Goal: Task Accomplishment & Management: Use online tool/utility

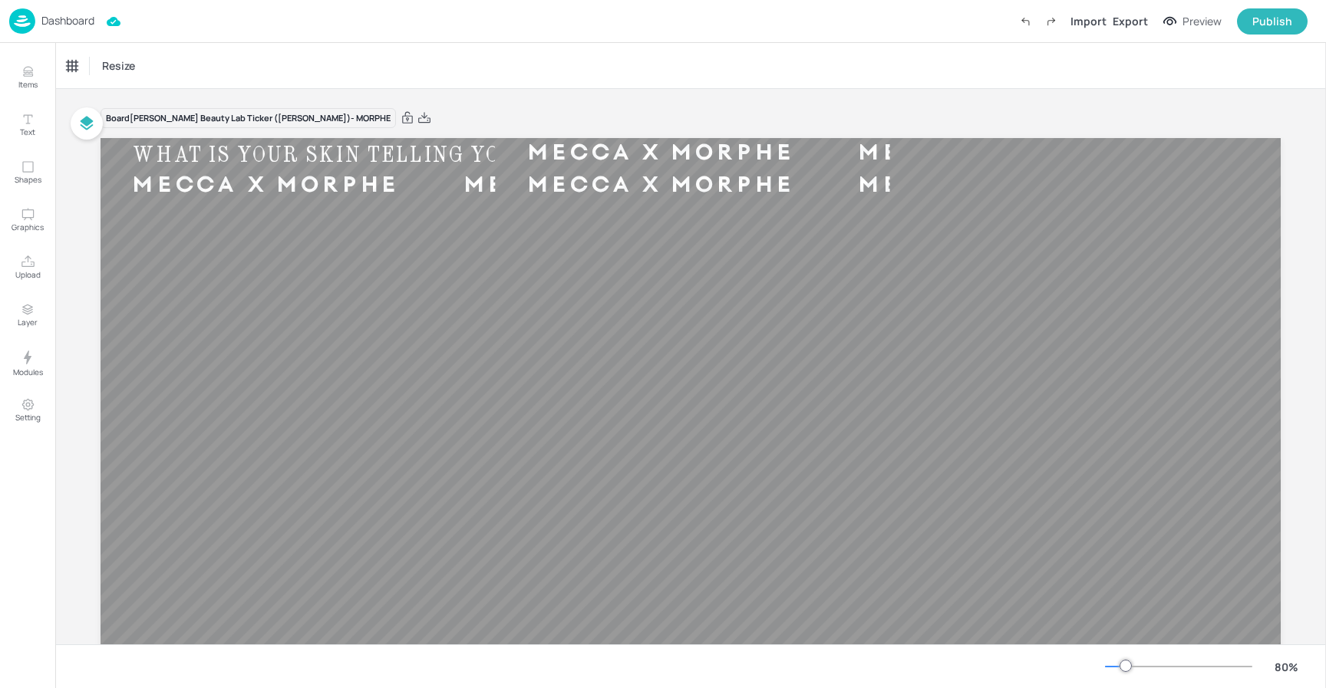
click at [62, 25] on p "Dashboard" at bounding box center [67, 20] width 53 height 11
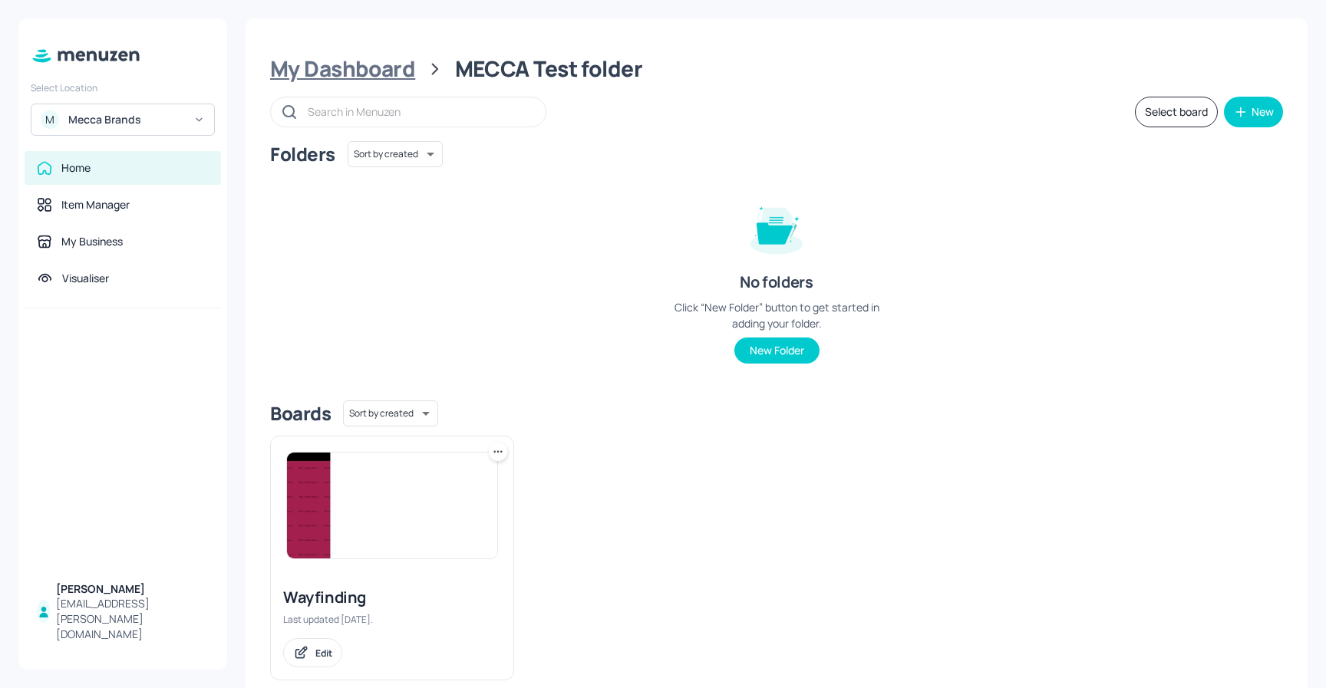
click at [370, 70] on div "My Dashboard" at bounding box center [342, 69] width 145 height 28
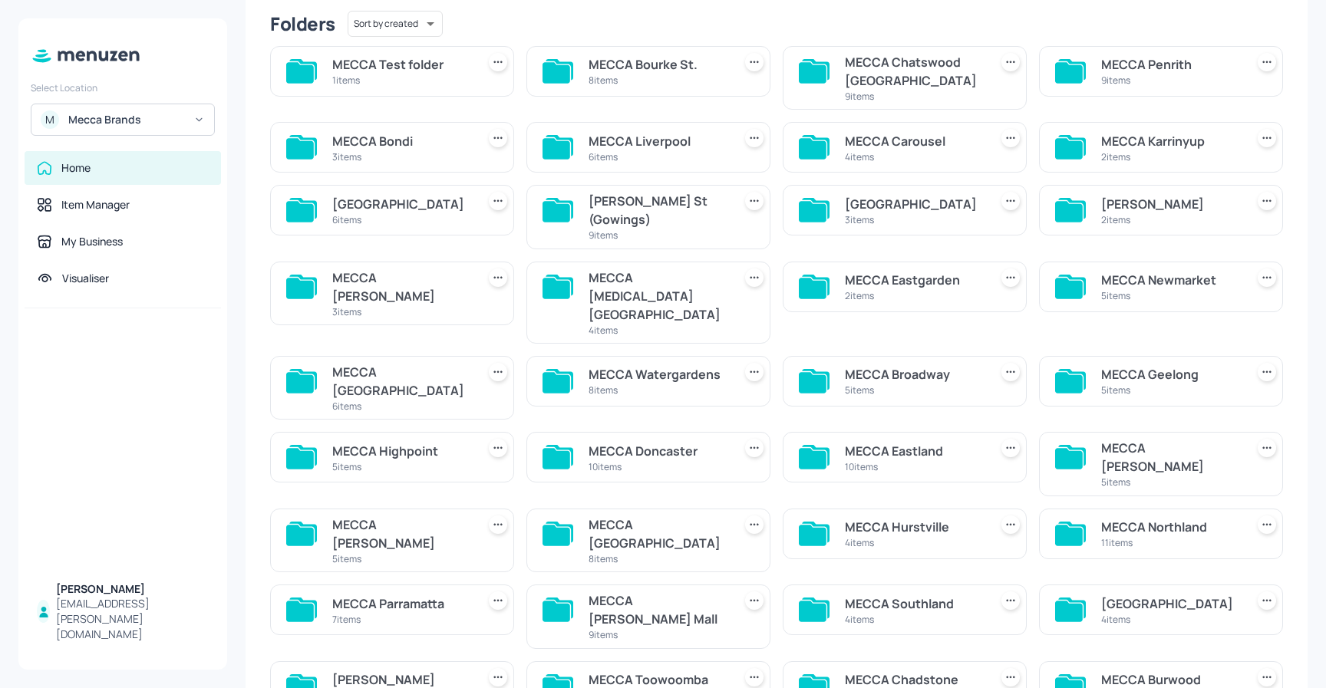
scroll to position [144, 0]
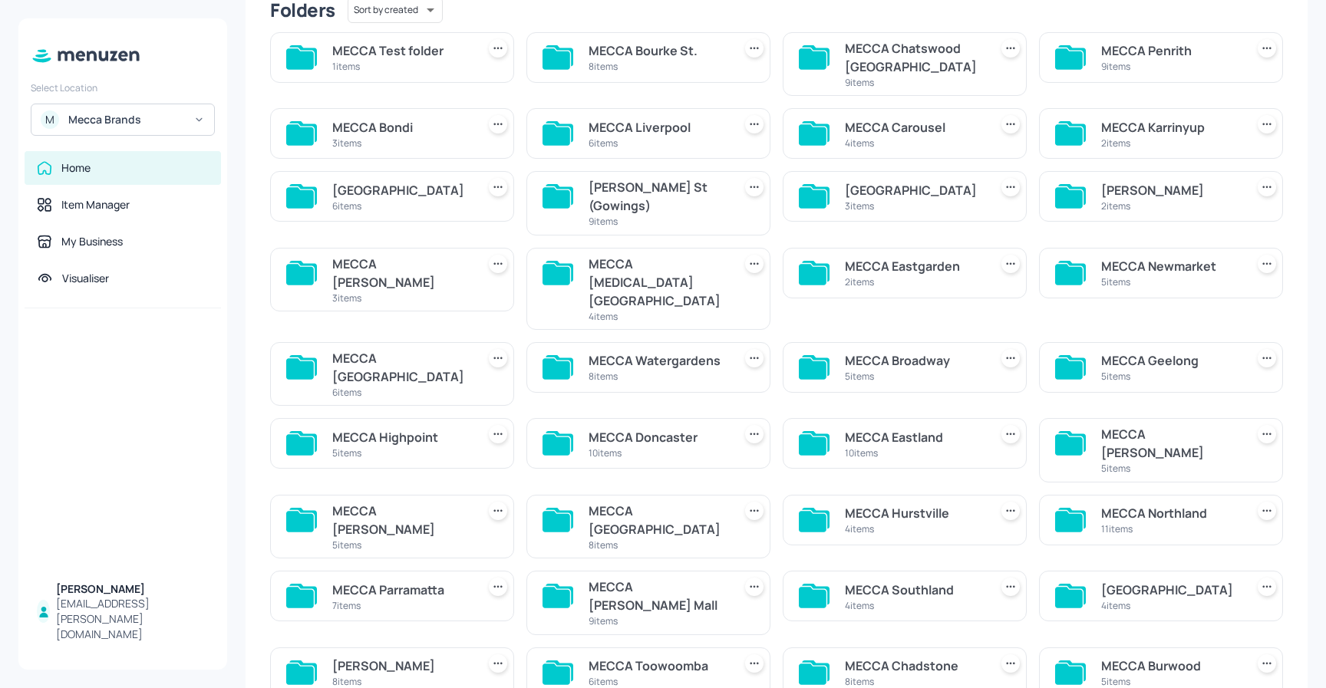
click at [1226, 523] on div "11 items" at bounding box center [1170, 529] width 138 height 13
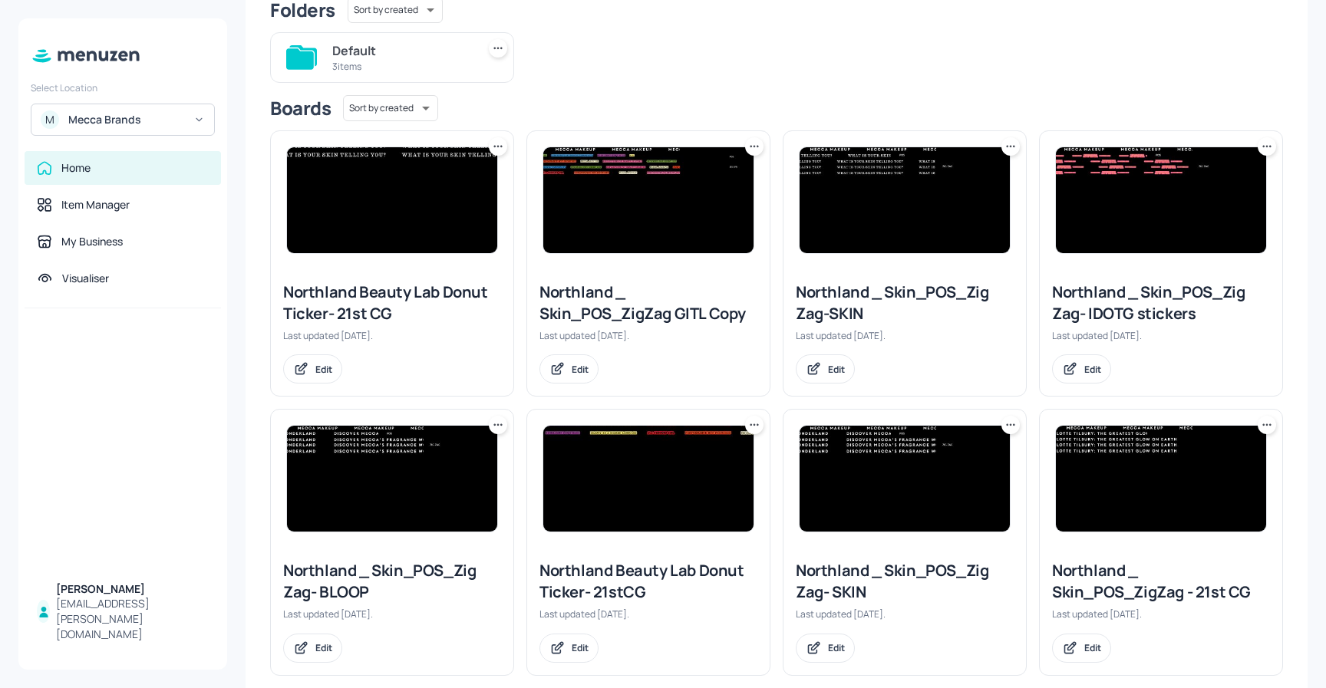
click at [411, 497] on img at bounding box center [392, 479] width 210 height 106
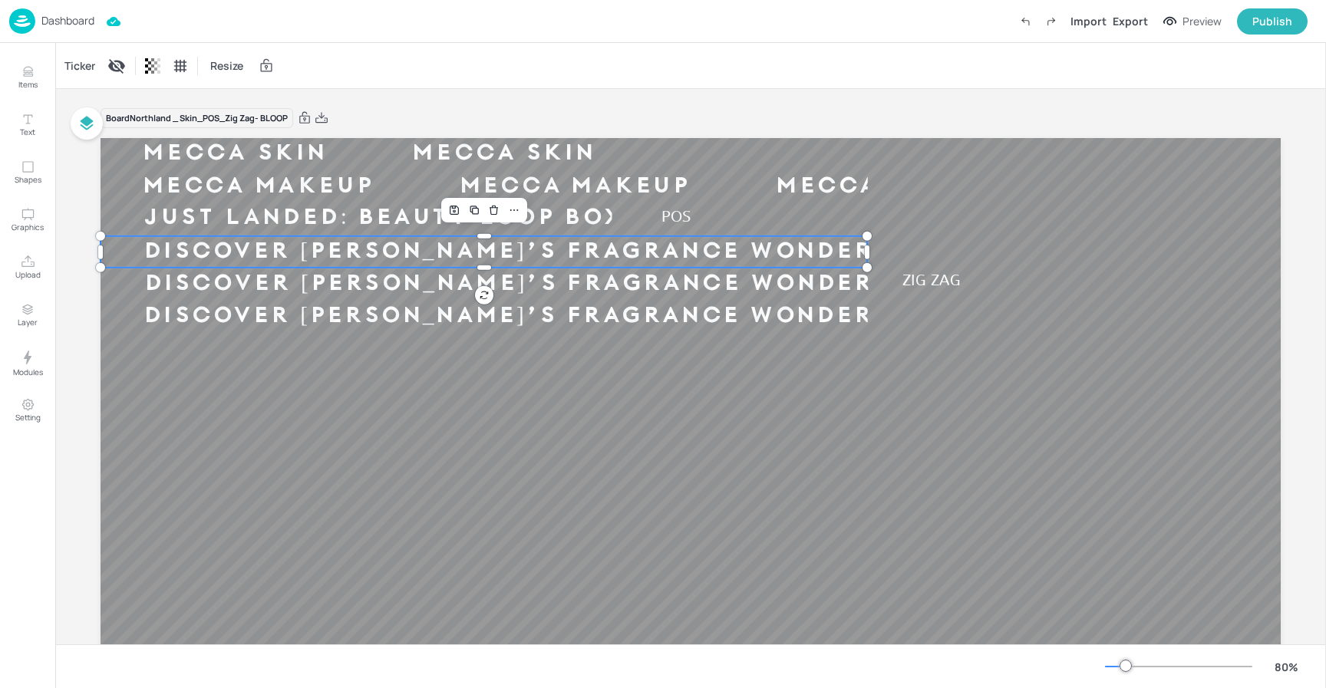
click at [464, 246] on div "DISCOVER [PERSON_NAME]’S FRAGRANCE WONDERLAND" at bounding box center [548, 251] width 895 height 29
drag, startPoint x: 73, startPoint y: 59, endPoint x: 530, endPoint y: 156, distance: 467.5
click at [73, 59] on div "Ticker" at bounding box center [79, 66] width 37 height 25
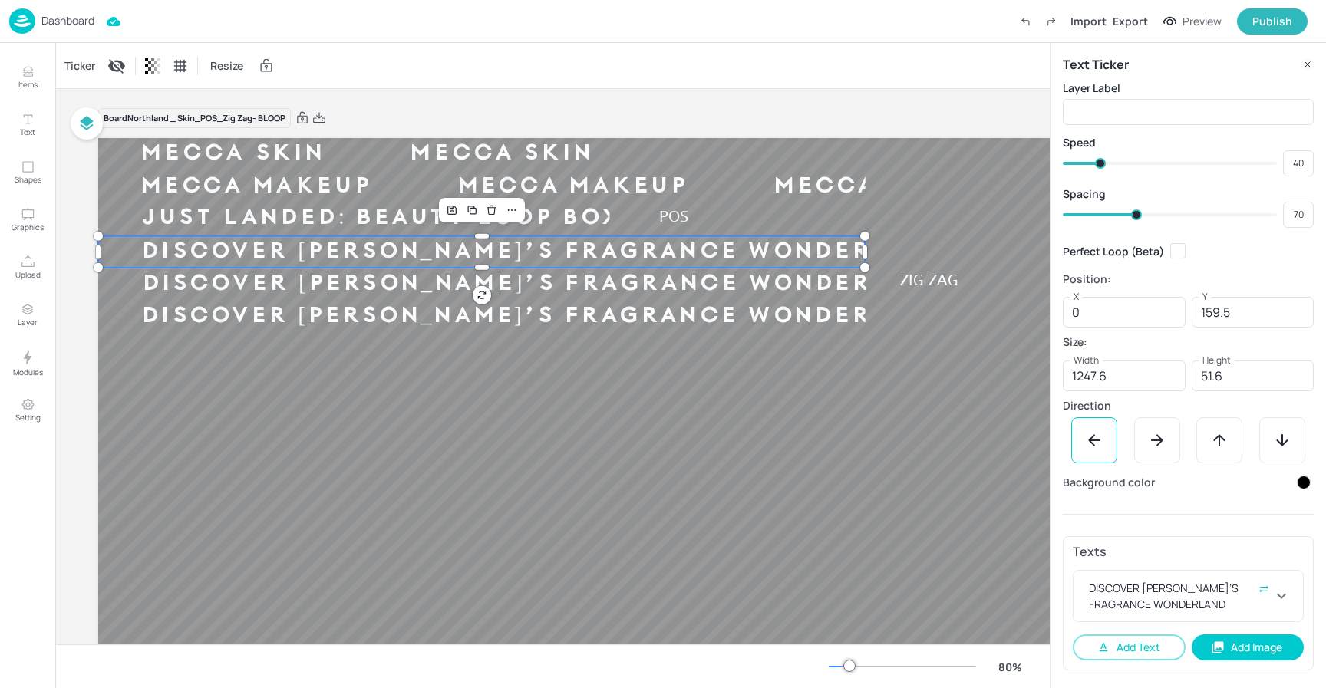
click at [1309, 487] on div at bounding box center [1304, 483] width 14 height 14
click at [1292, 530] on icon at bounding box center [1290, 529] width 8 height 8
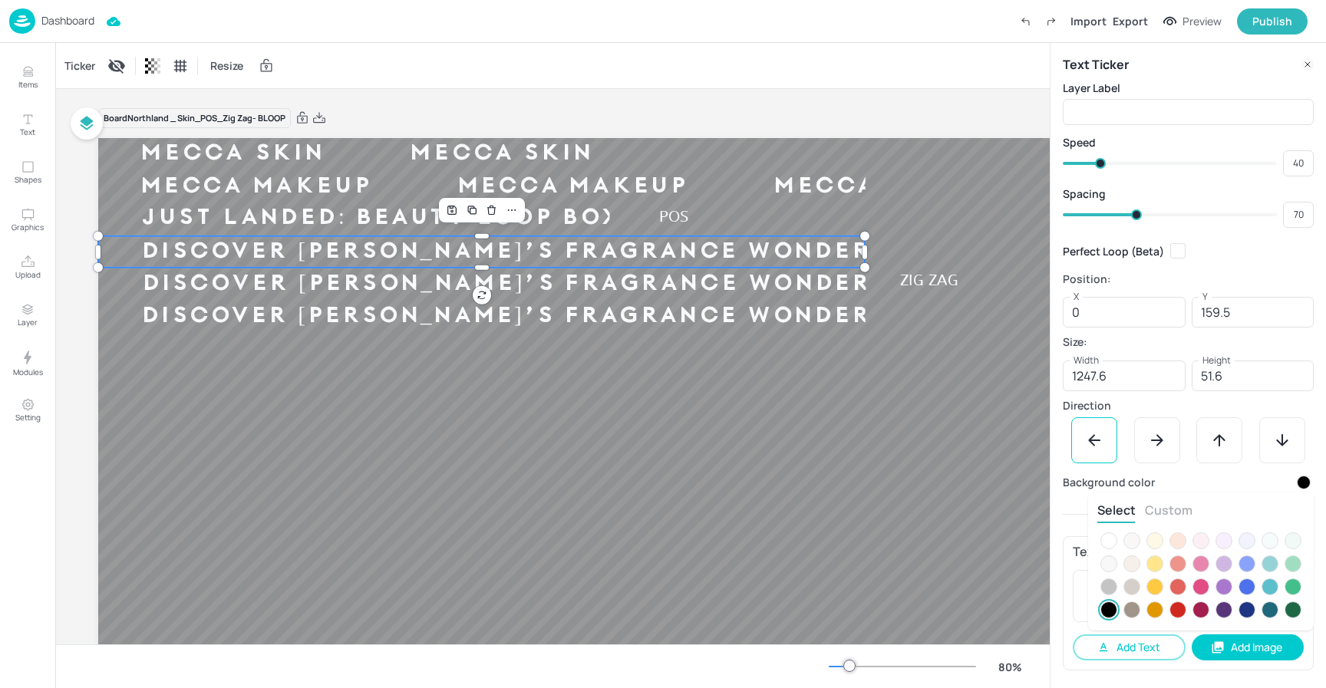
click at [1174, 563] on div at bounding box center [1178, 564] width 17 height 17
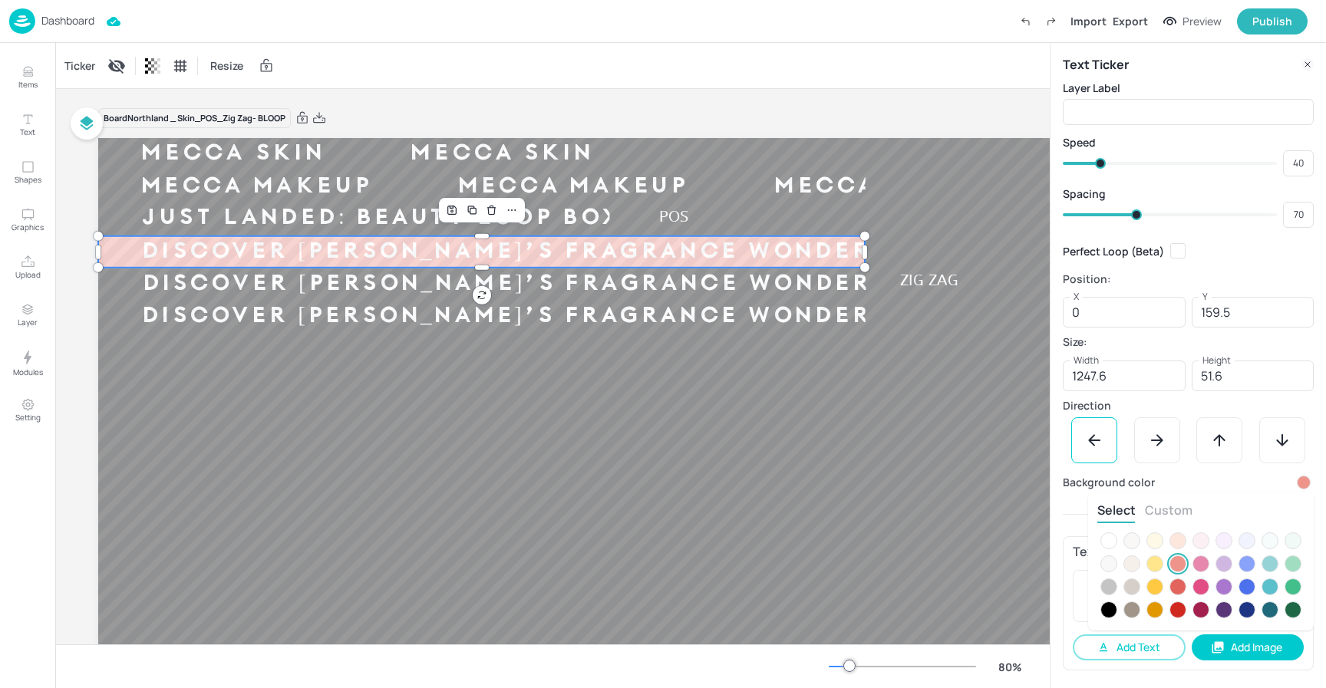
click at [791, 289] on div at bounding box center [663, 344] width 1326 height 688
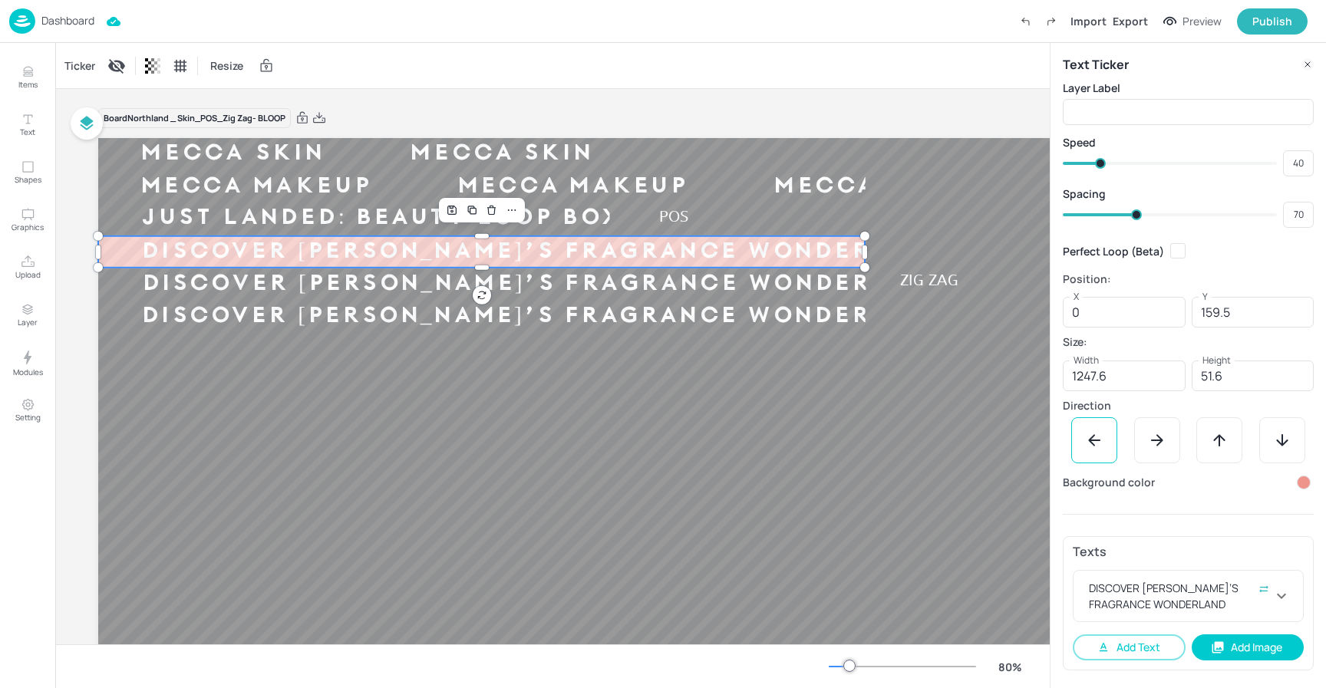
click at [823, 75] on div "Ticker Resize" at bounding box center [552, 65] width 995 height 45
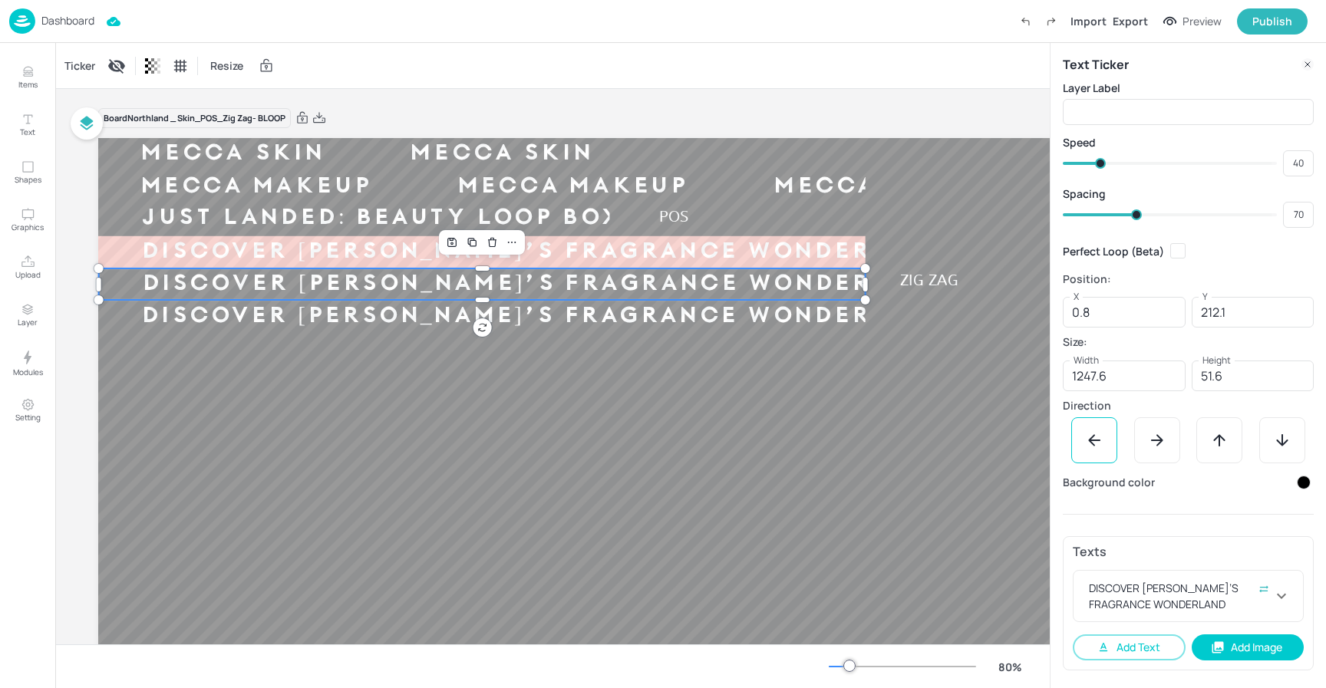
click at [1308, 486] on div at bounding box center [1304, 483] width 14 height 14
click at [1292, 529] on icon at bounding box center [1293, 529] width 5 height 0
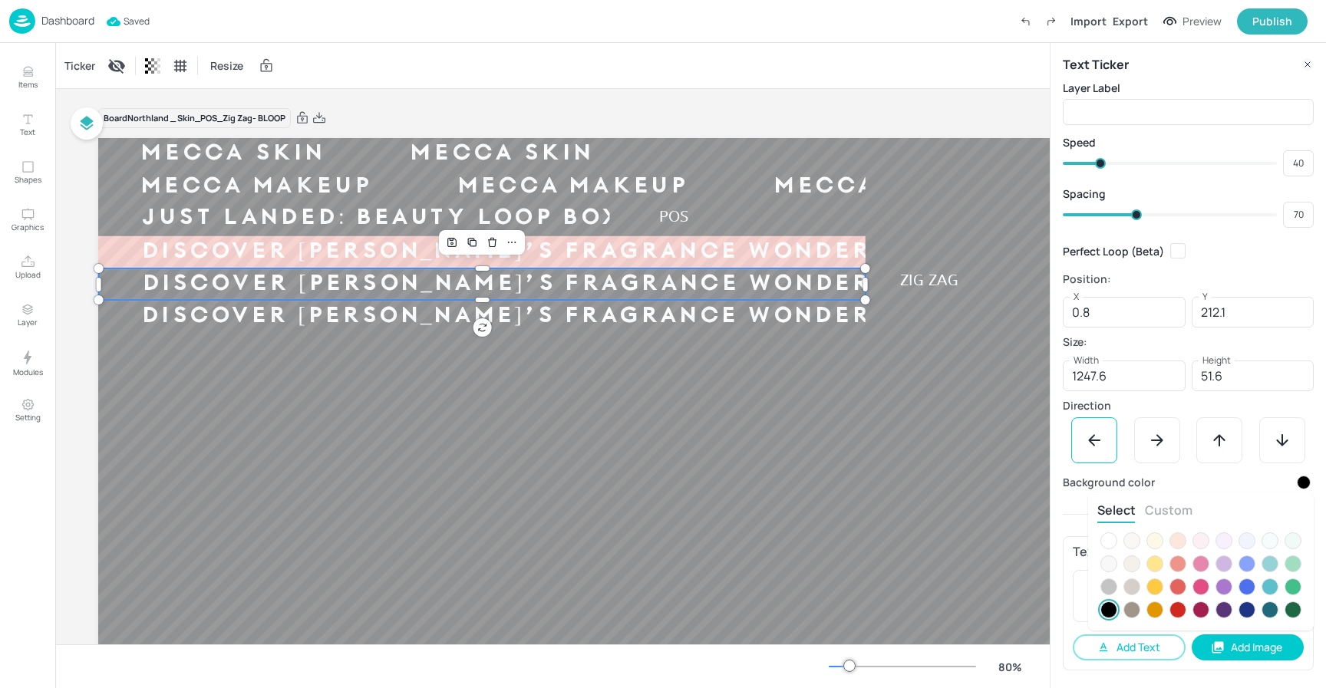
click at [1207, 564] on div at bounding box center [1201, 564] width 17 height 17
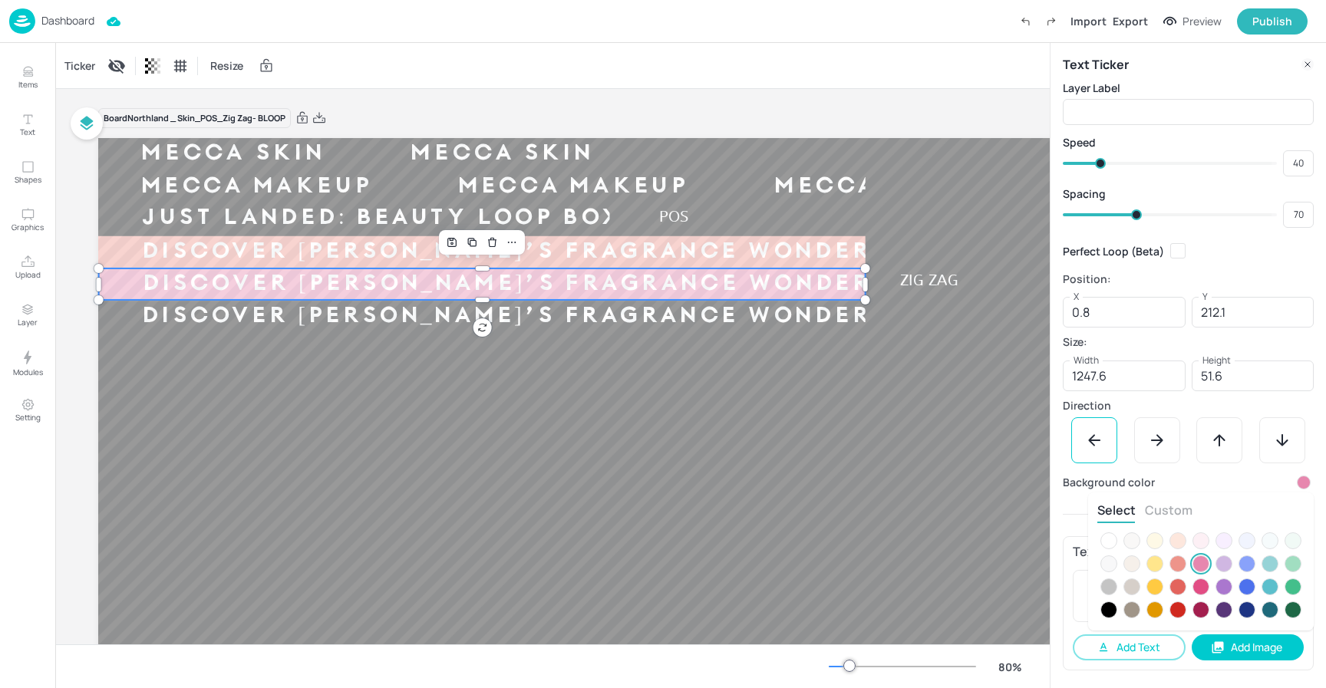
click at [672, 324] on div at bounding box center [663, 344] width 1326 height 688
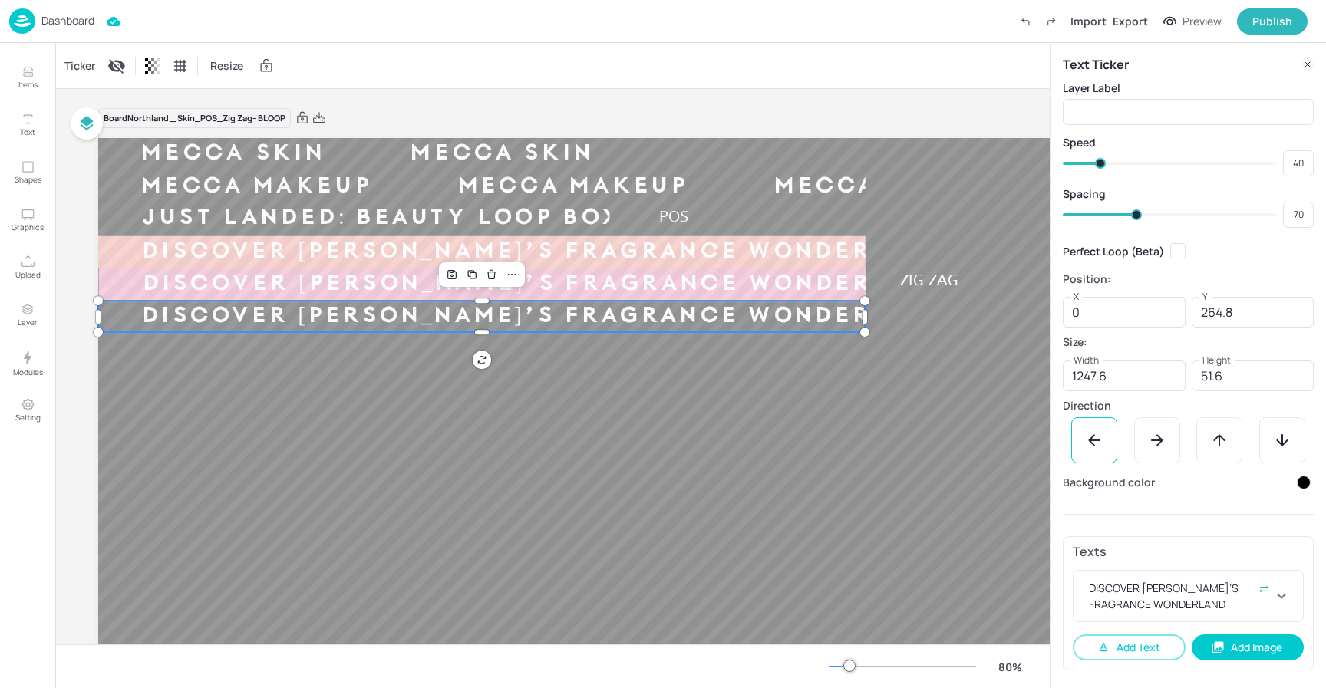
click at [1299, 484] on div at bounding box center [1304, 483] width 14 height 14
click at [1294, 525] on icon at bounding box center [1293, 529] width 8 height 8
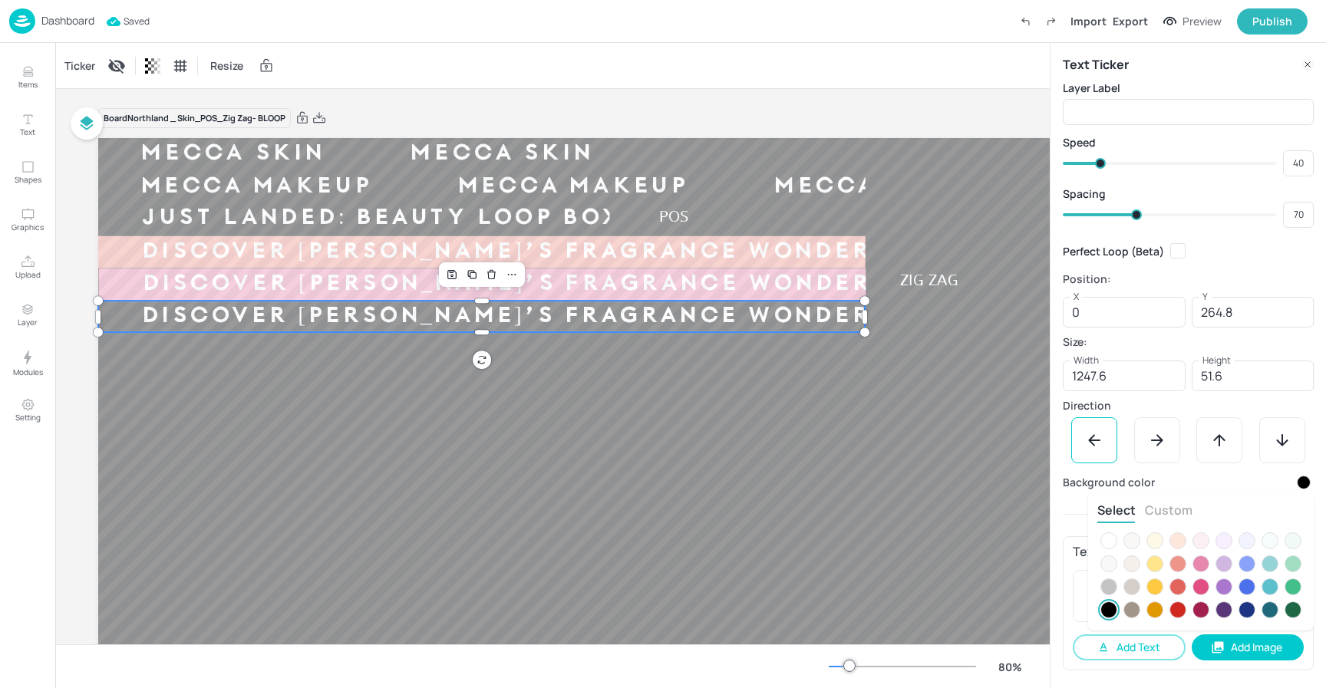
click at [1227, 563] on div at bounding box center [1224, 564] width 17 height 17
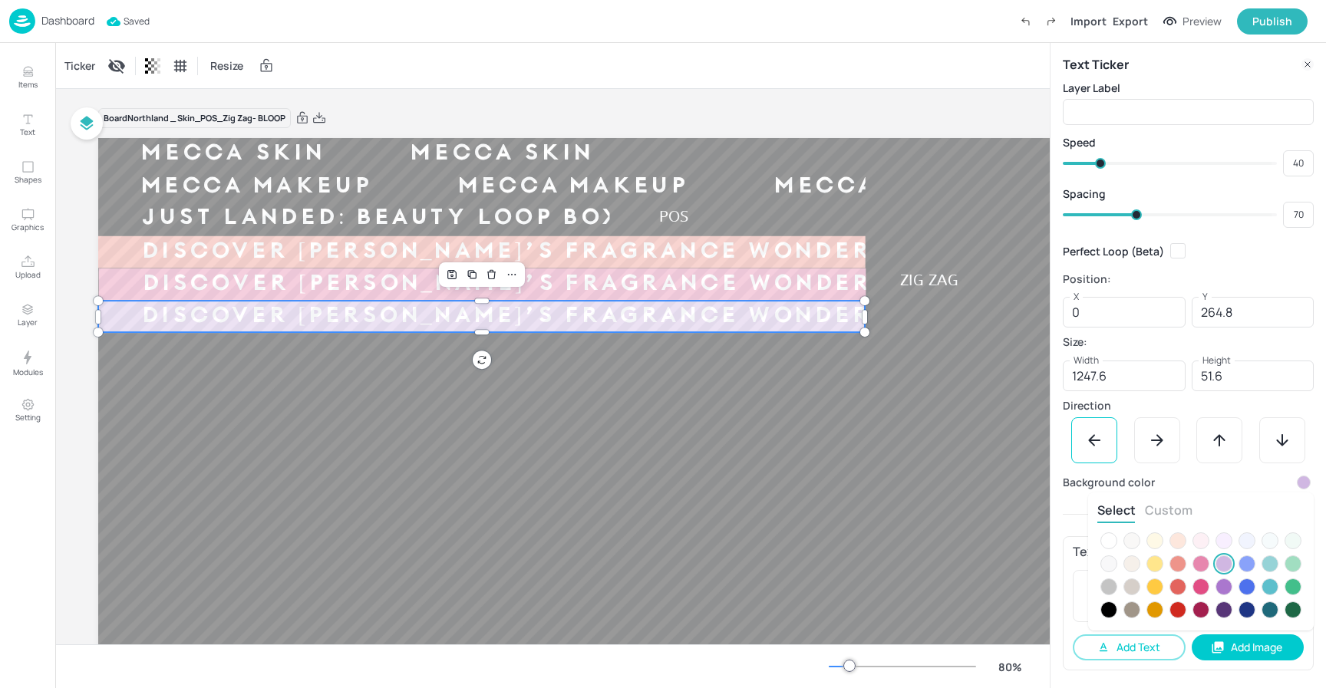
click at [735, 88] on div at bounding box center [663, 344] width 1326 height 688
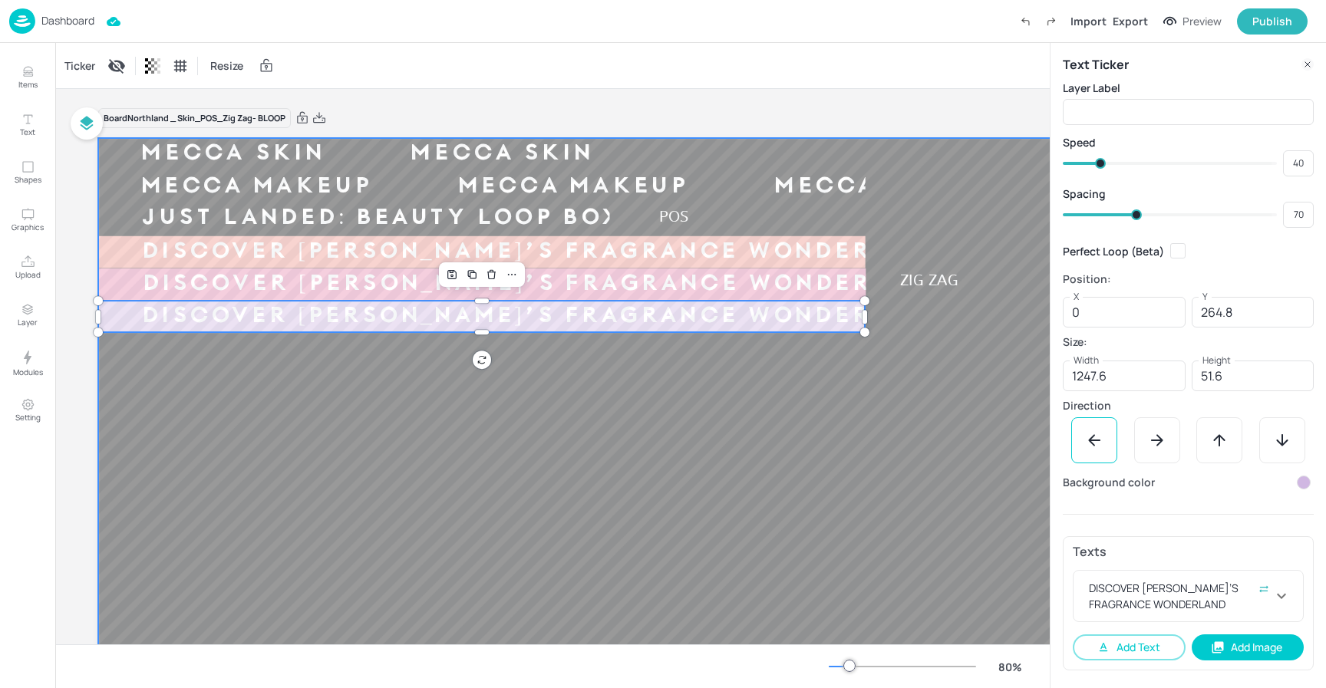
click at [843, 438] on div at bounding box center [688, 470] width 1180 height 664
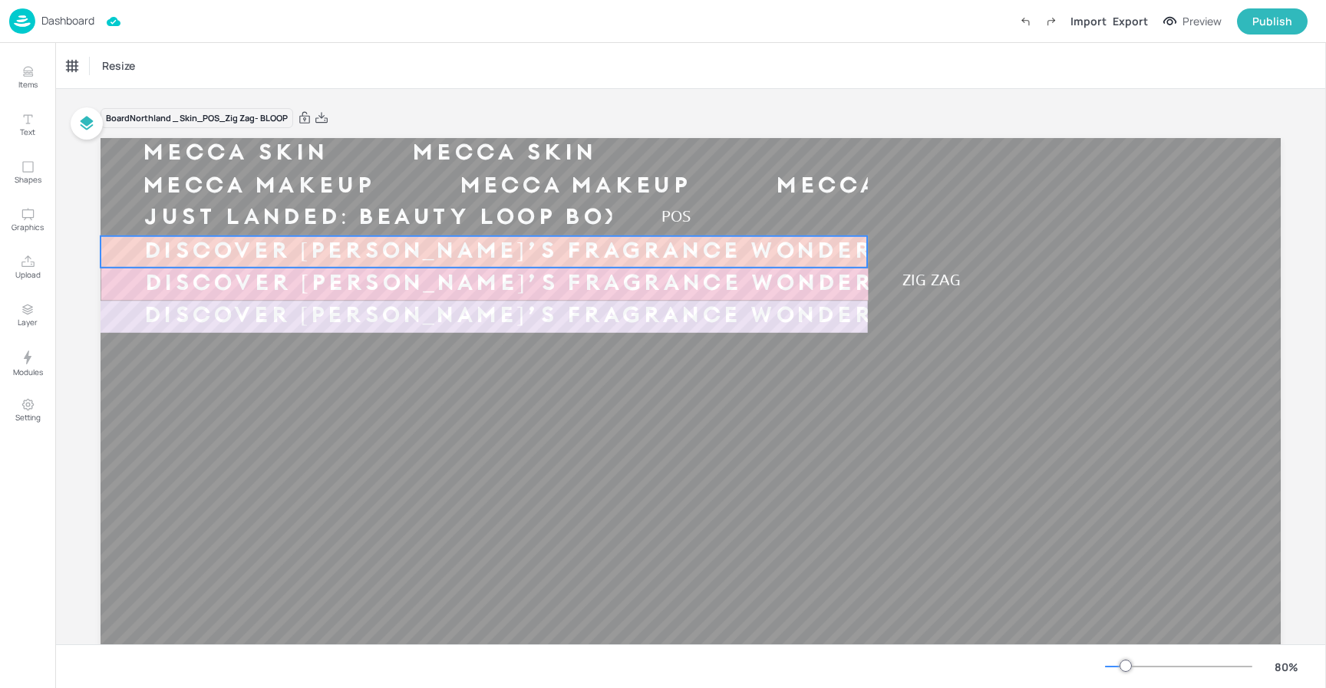
click at [89, 68] on div "Ticker" at bounding box center [79, 66] width 37 height 25
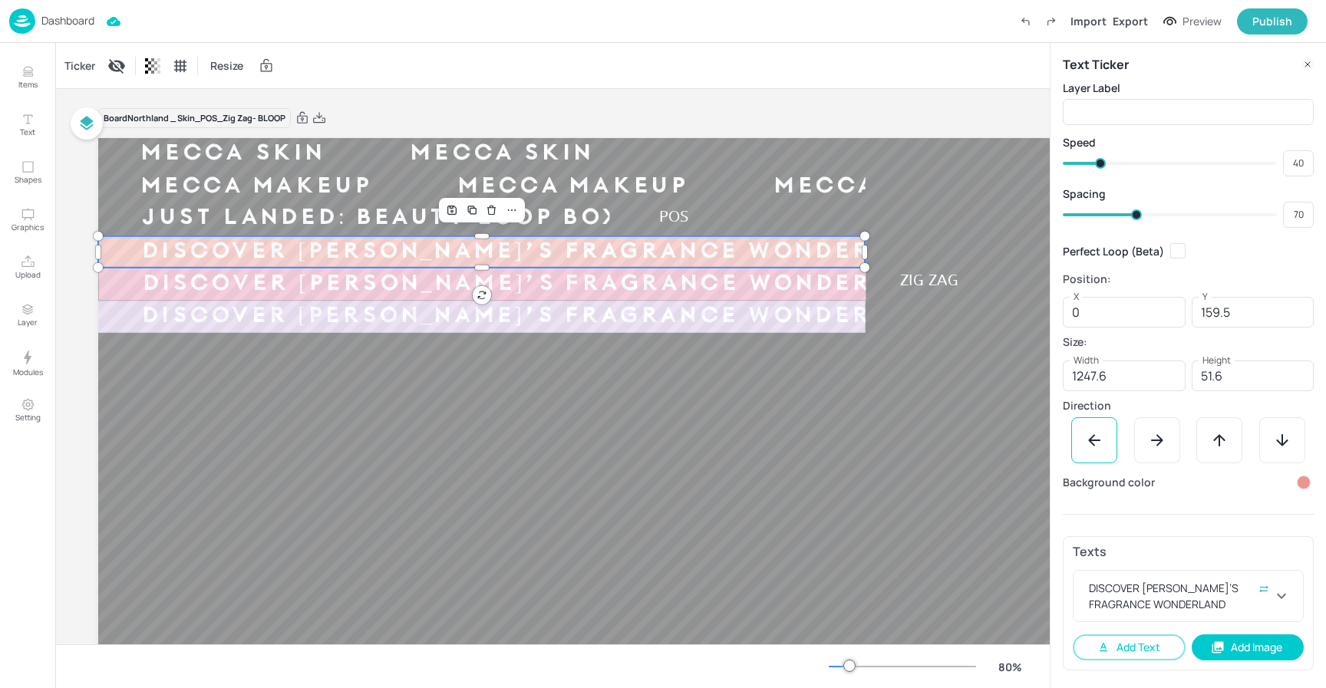
click at [1306, 490] on div at bounding box center [1304, 483] width 18 height 18
click at [1292, 526] on icon at bounding box center [1293, 529] width 8 height 8
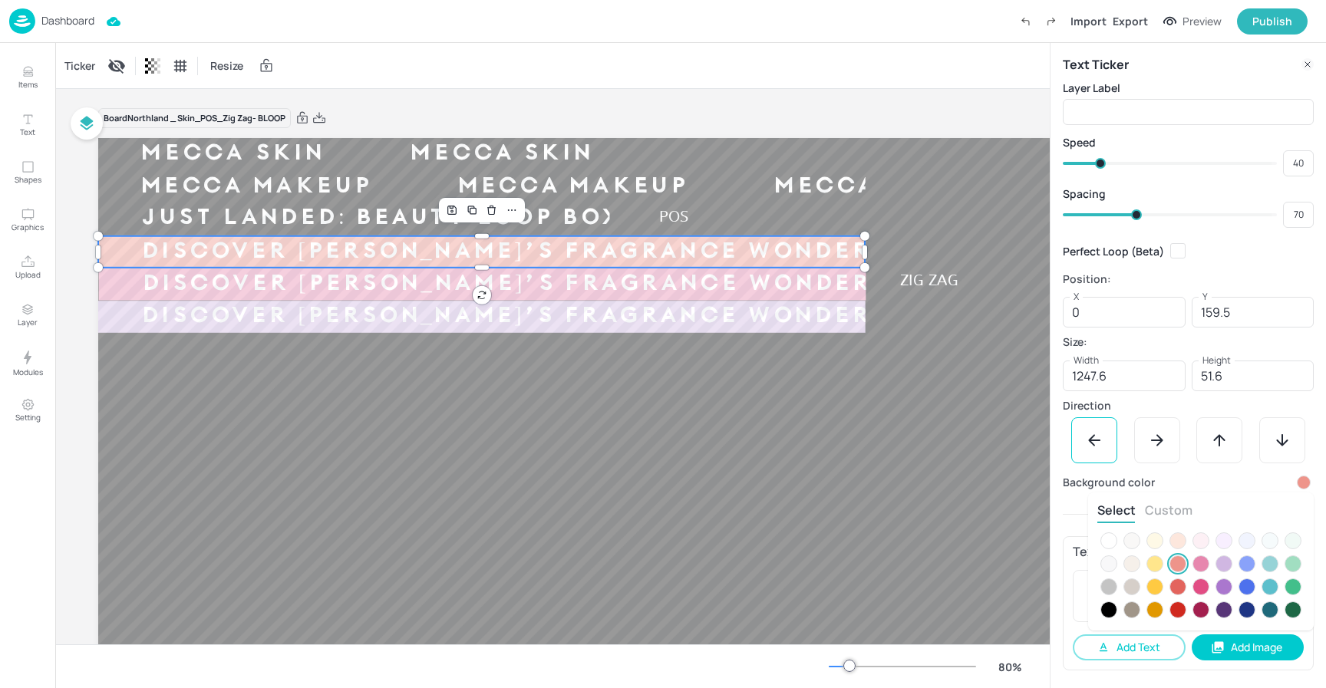
click at [1179, 507] on button "Custom" at bounding box center [1169, 510] width 48 height 17
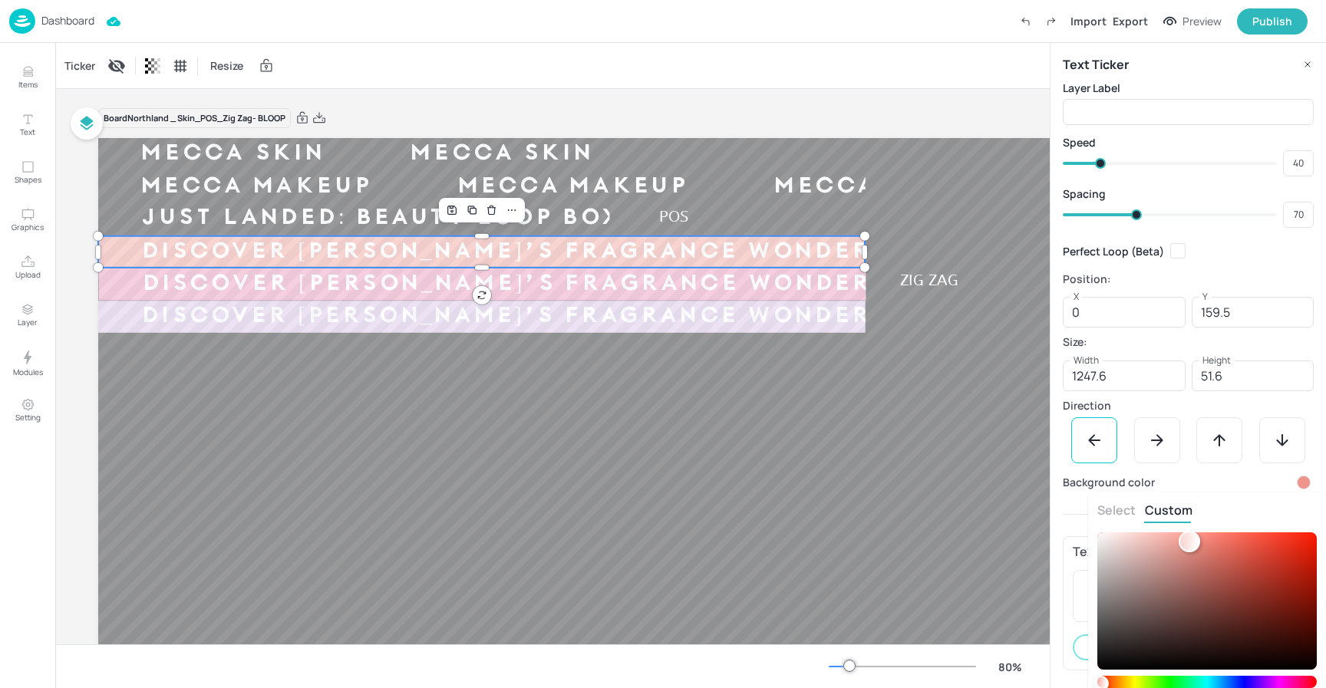
click at [1224, 488] on div at bounding box center [663, 344] width 1326 height 688
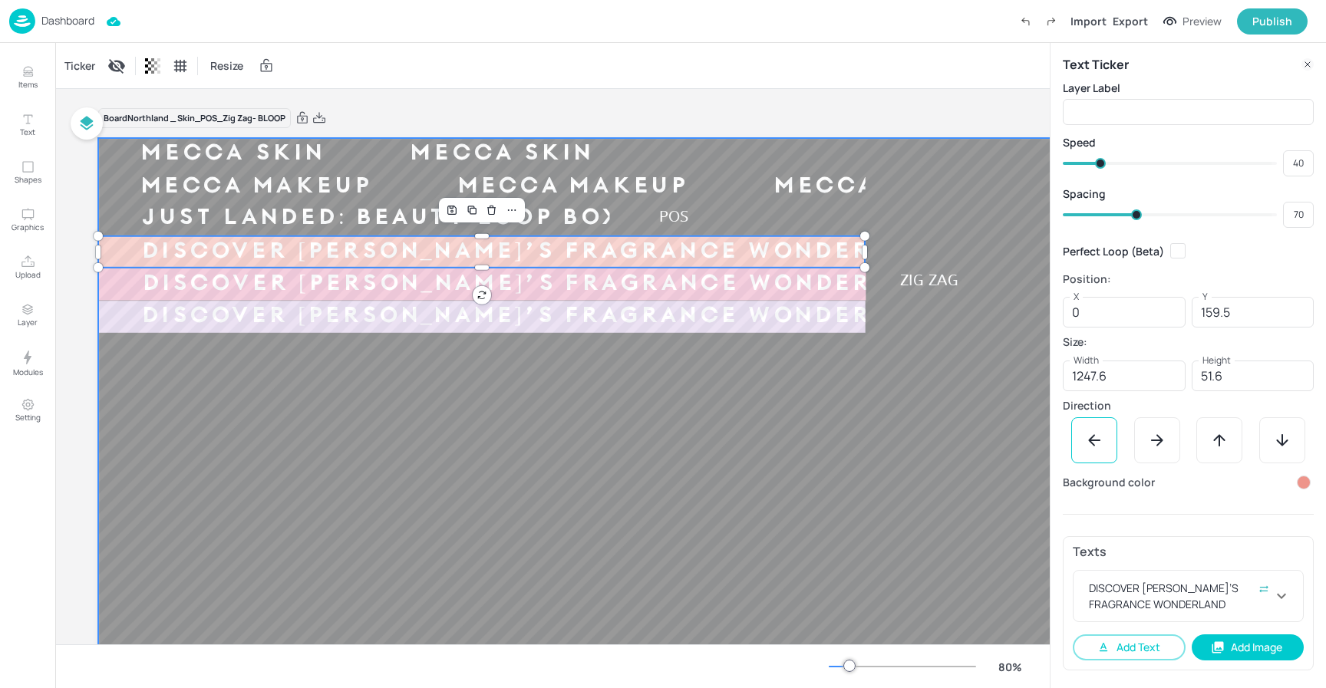
click at [967, 436] on div at bounding box center [688, 470] width 1180 height 664
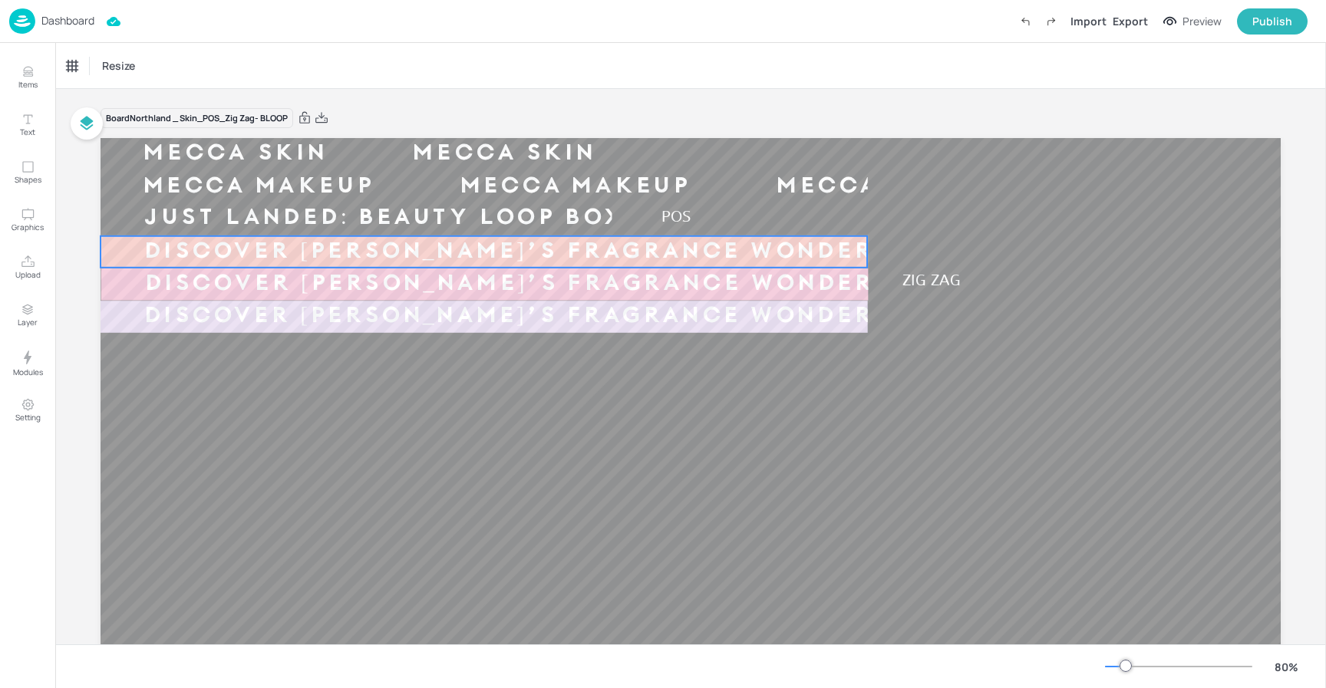
click at [255, 262] on div "MECCA SKIN MECCA SKIN MECCA SKIN MECCA SKIN MECCA MAKEUP MECCA MAKEUP MECCA MAK…" at bounding box center [691, 470] width 1180 height 664
click at [71, 71] on div "Ticker" at bounding box center [79, 66] width 37 height 25
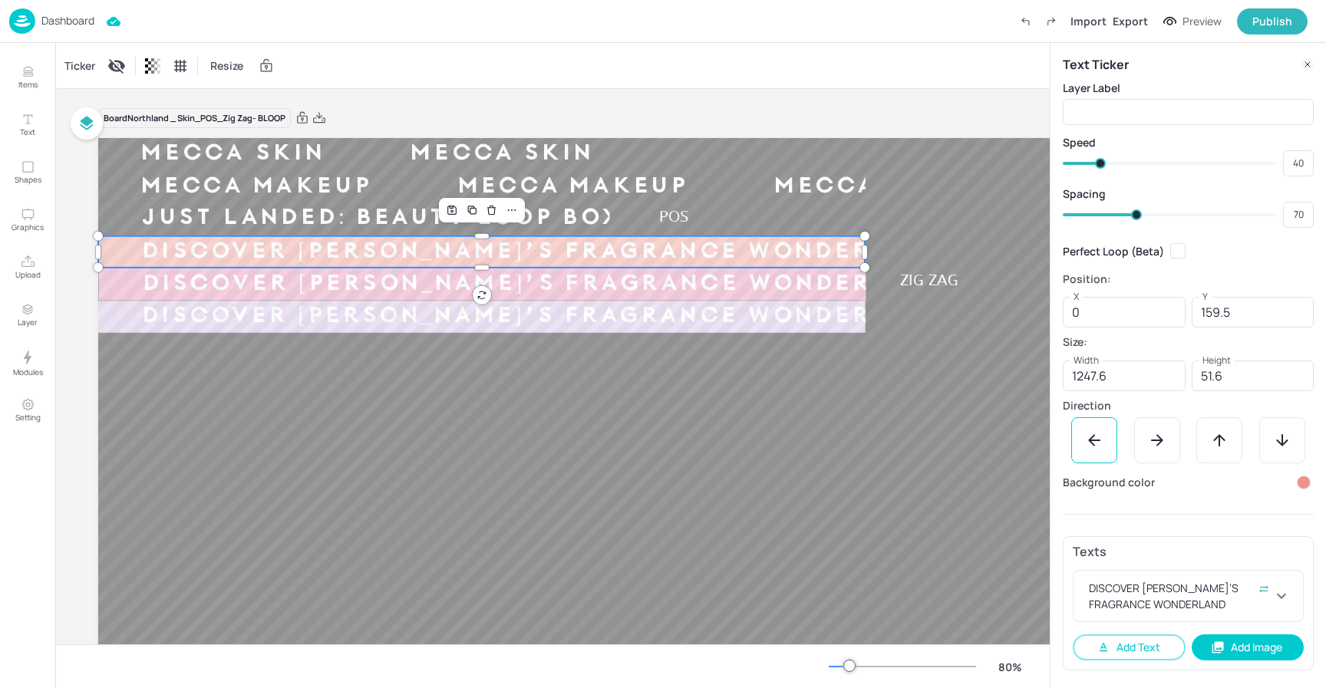
click at [1302, 484] on div at bounding box center [1304, 483] width 14 height 14
click at [1291, 530] on icon at bounding box center [1293, 529] width 8 height 8
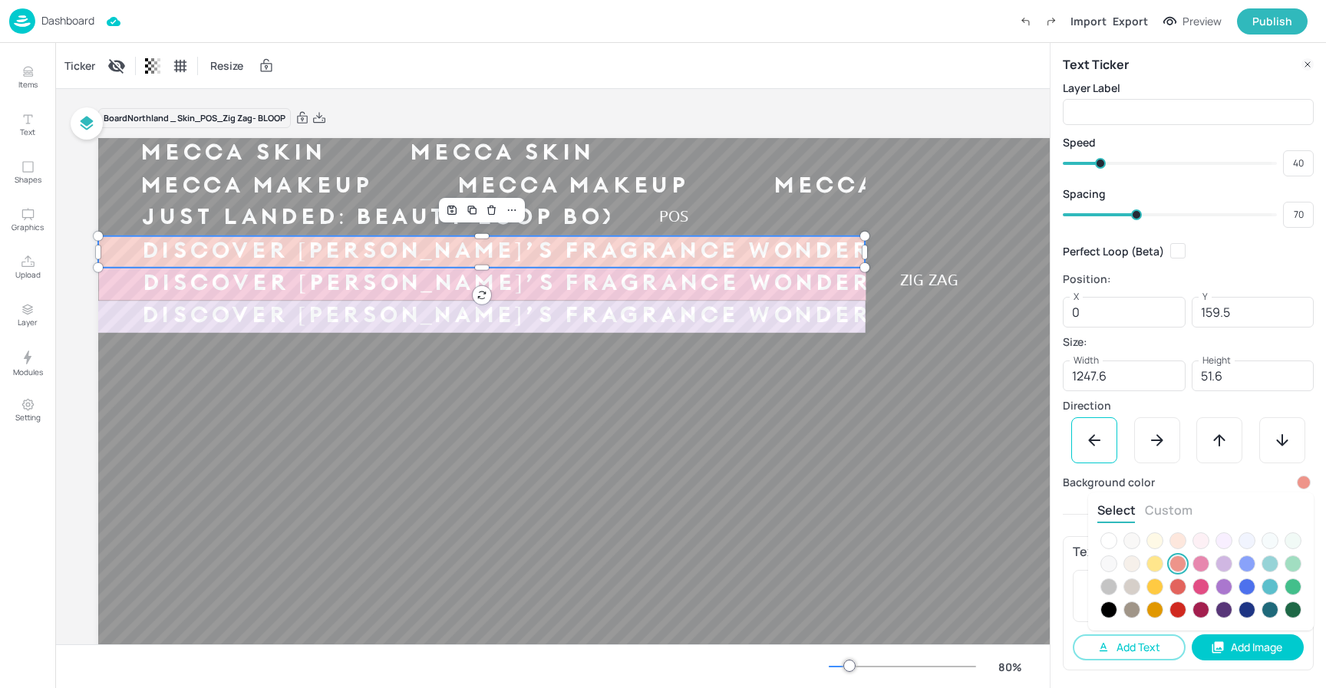
click at [1174, 516] on button "Custom" at bounding box center [1169, 510] width 48 height 17
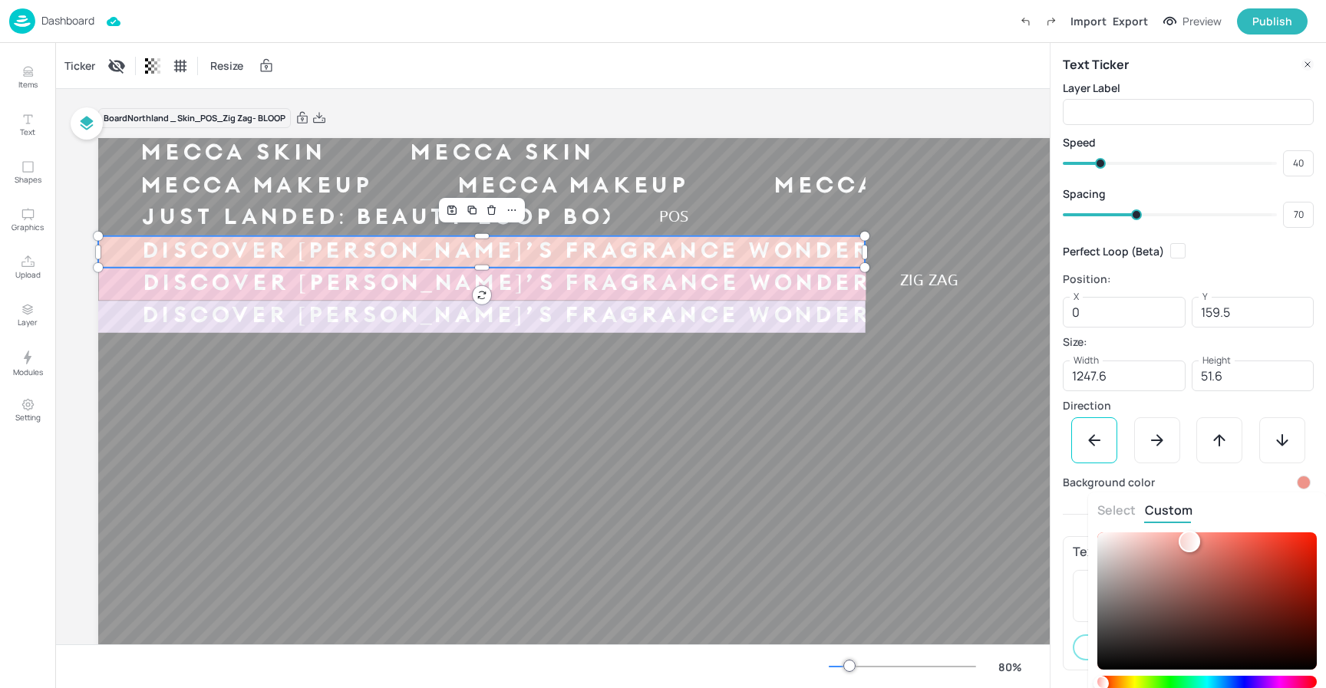
type input "#8b473fff"
click at [1218, 595] on div at bounding box center [1208, 601] width 220 height 137
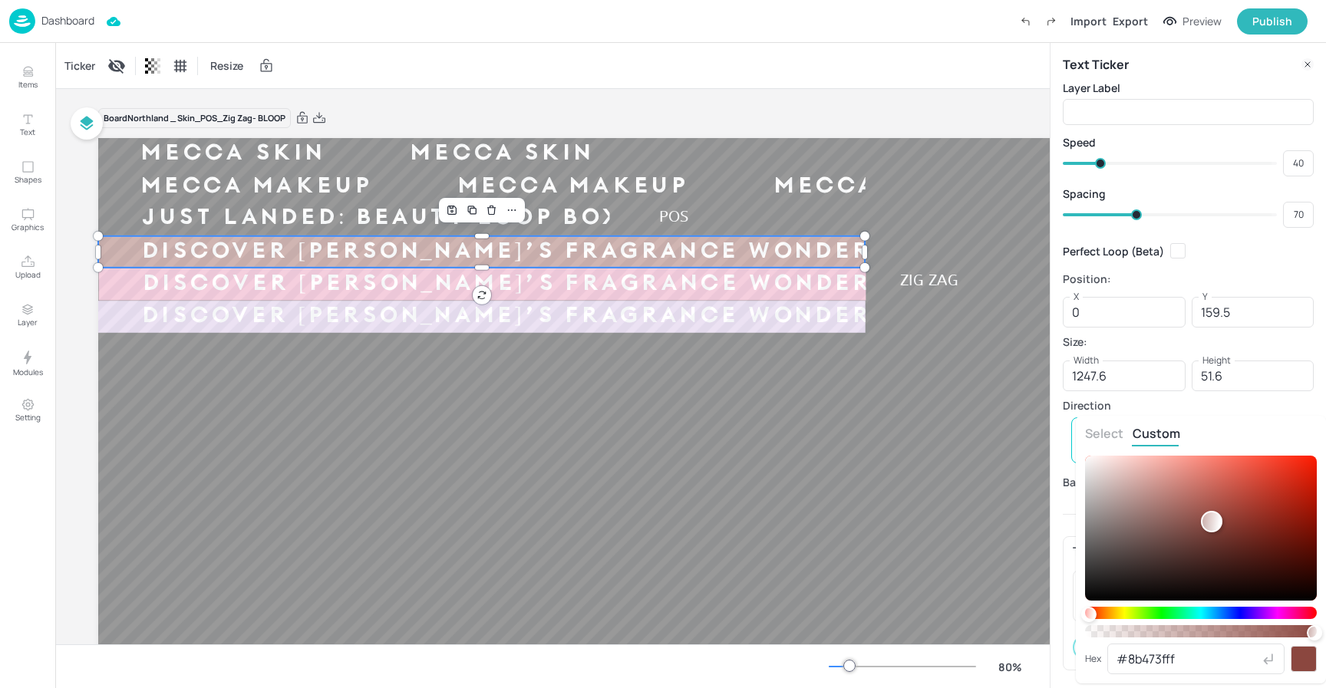
click at [1259, 408] on div at bounding box center [663, 344] width 1326 height 688
